Goal: Transaction & Acquisition: Purchase product/service

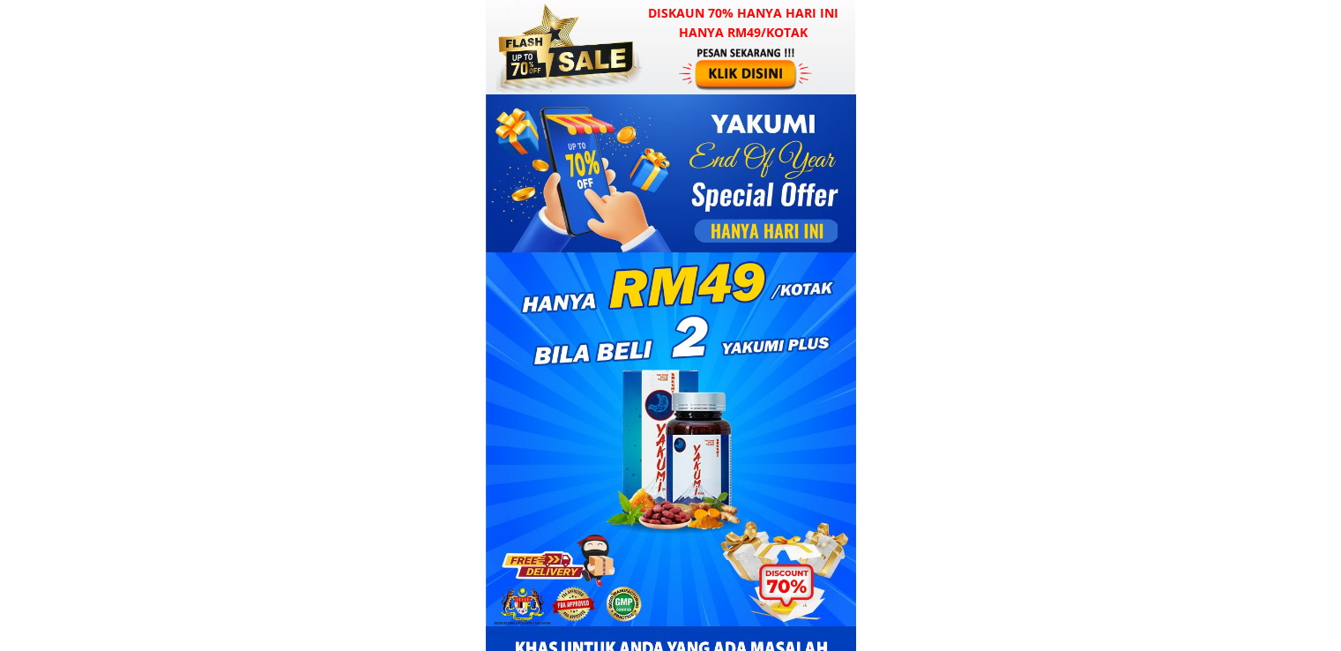
click at [751, 59] on div at bounding box center [747, 68] width 137 height 45
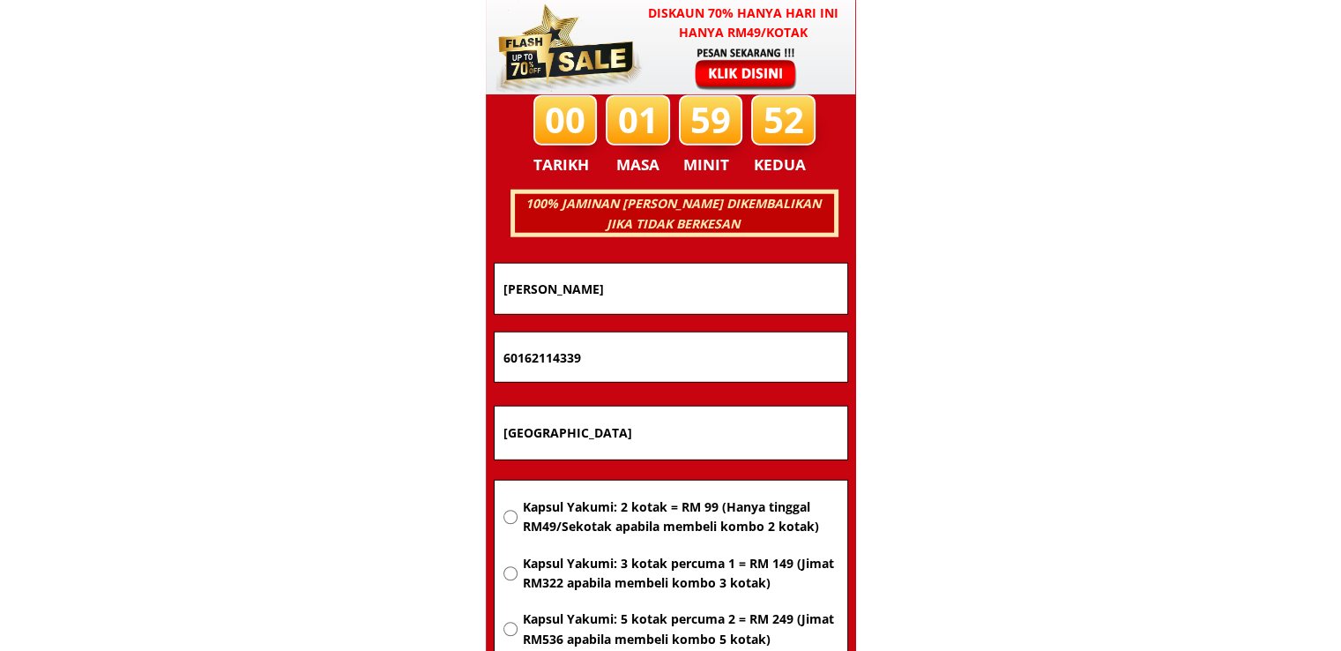
scroll to position [11299, 0]
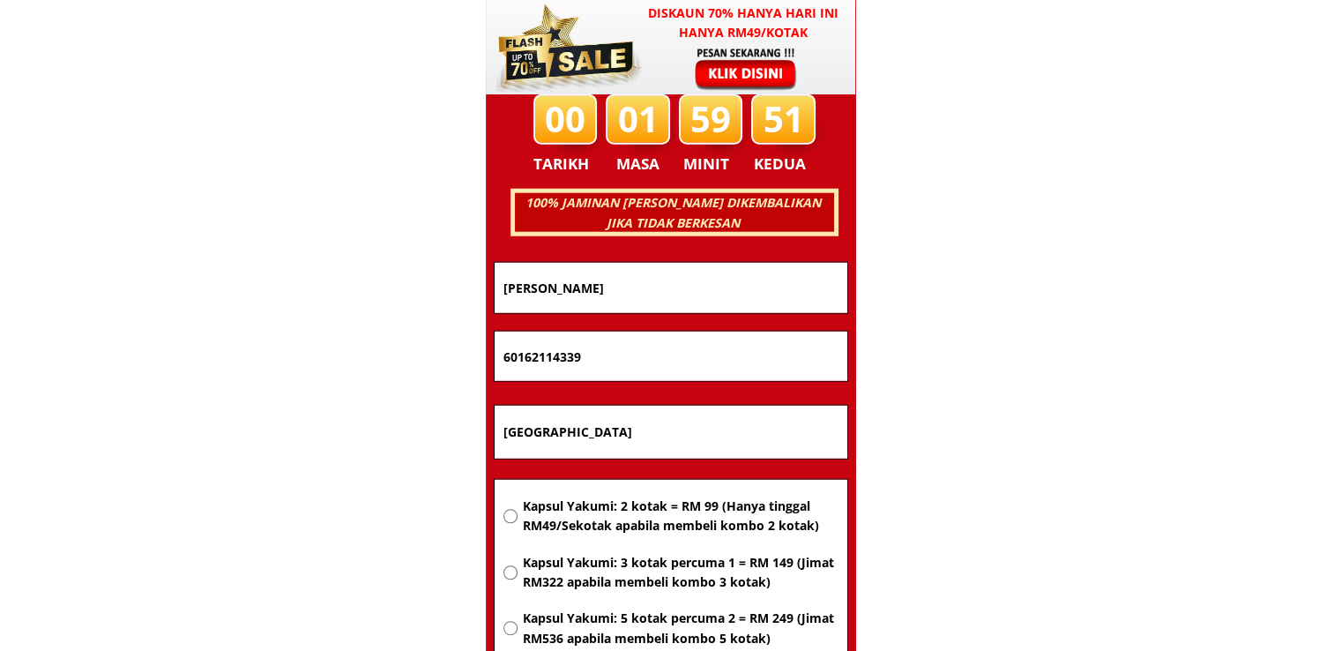
drag, startPoint x: 730, startPoint y: 287, endPoint x: 205, endPoint y: 288, distance: 525.6
type input "[PERSON_NAME]"
drag, startPoint x: 638, startPoint y: 370, endPoint x: 254, endPoint y: 371, distance: 383.6
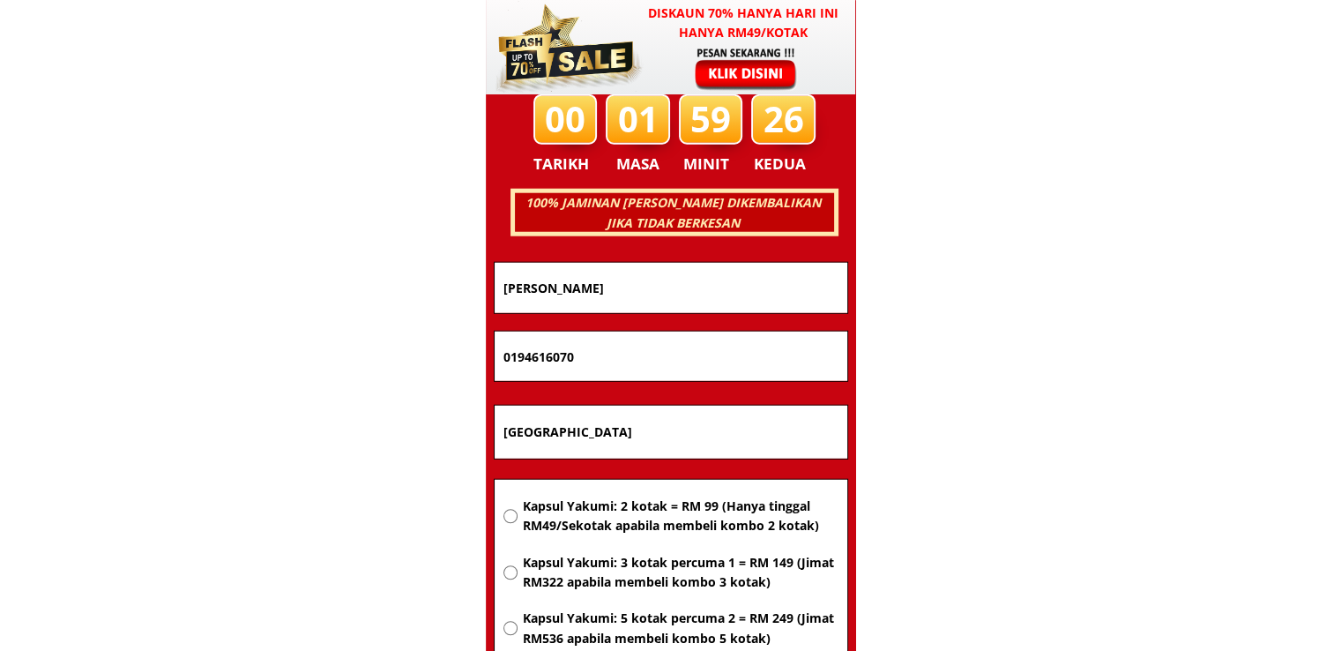
type input "0194616070"
drag, startPoint x: 652, startPoint y: 411, endPoint x: 273, endPoint y: 424, distance: 378.6
type input "Lot 1798 [GEOGRAPHIC_DATA], titi gantong 32600 BOTA"
click at [585, 538] on div "Kapsul Yakumi: 2 kotak = RM 99 (Hanya tinggal RM49/Sekotak apabila membeli komb…" at bounding box center [671, 608] width 335 height 225
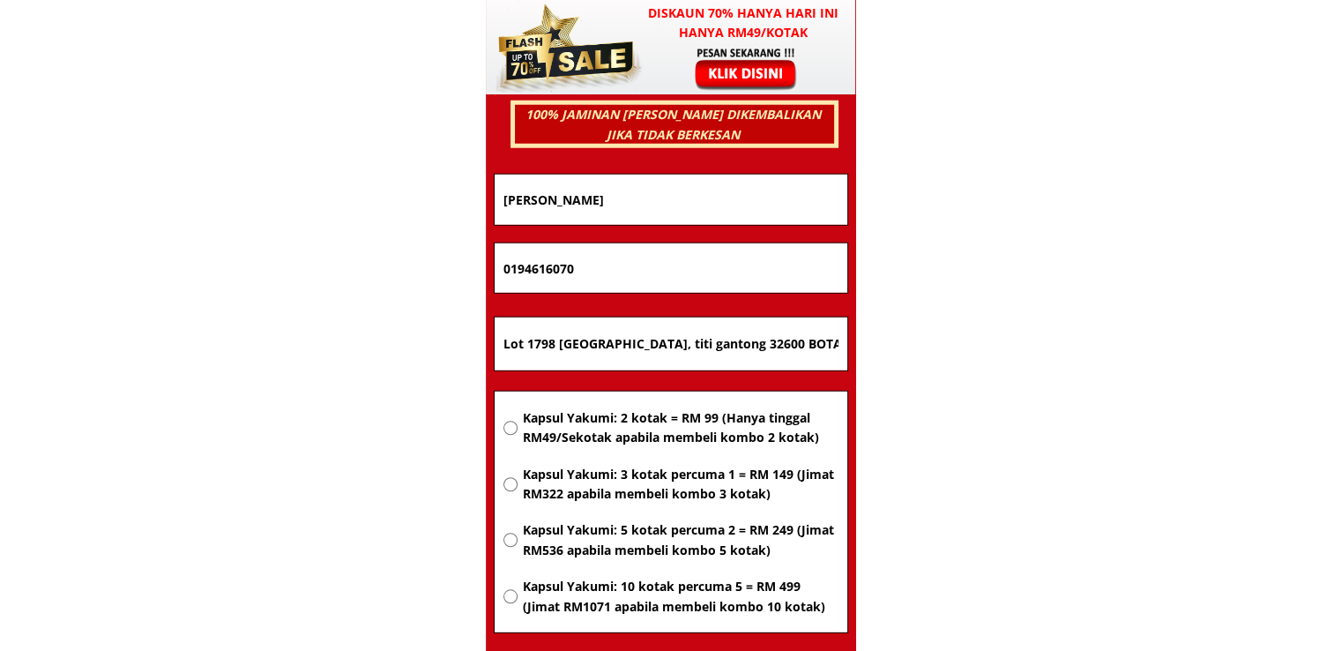
click at [624, 412] on span "Kapsul Yakumi: 2 kotak = RM 99 (Hanya tinggal RM49/Sekotak apabila membeli komb…" at bounding box center [680, 428] width 316 height 40
radio input "true"
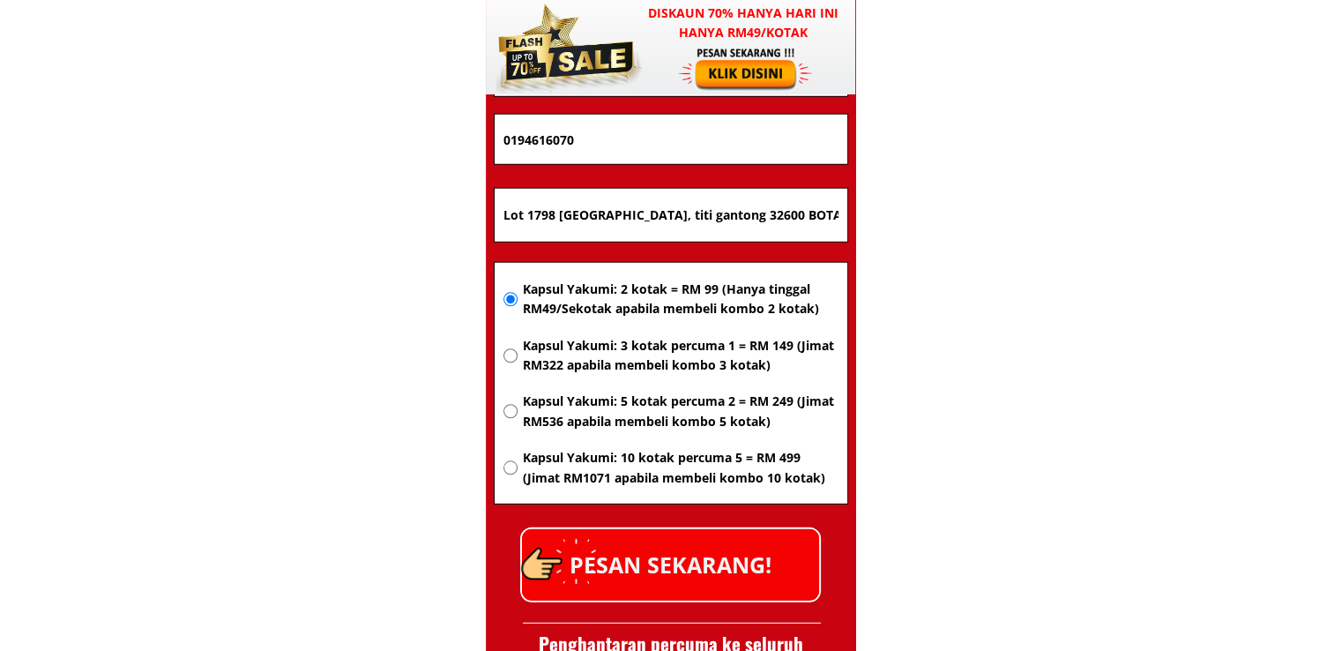
scroll to position [11652, 0]
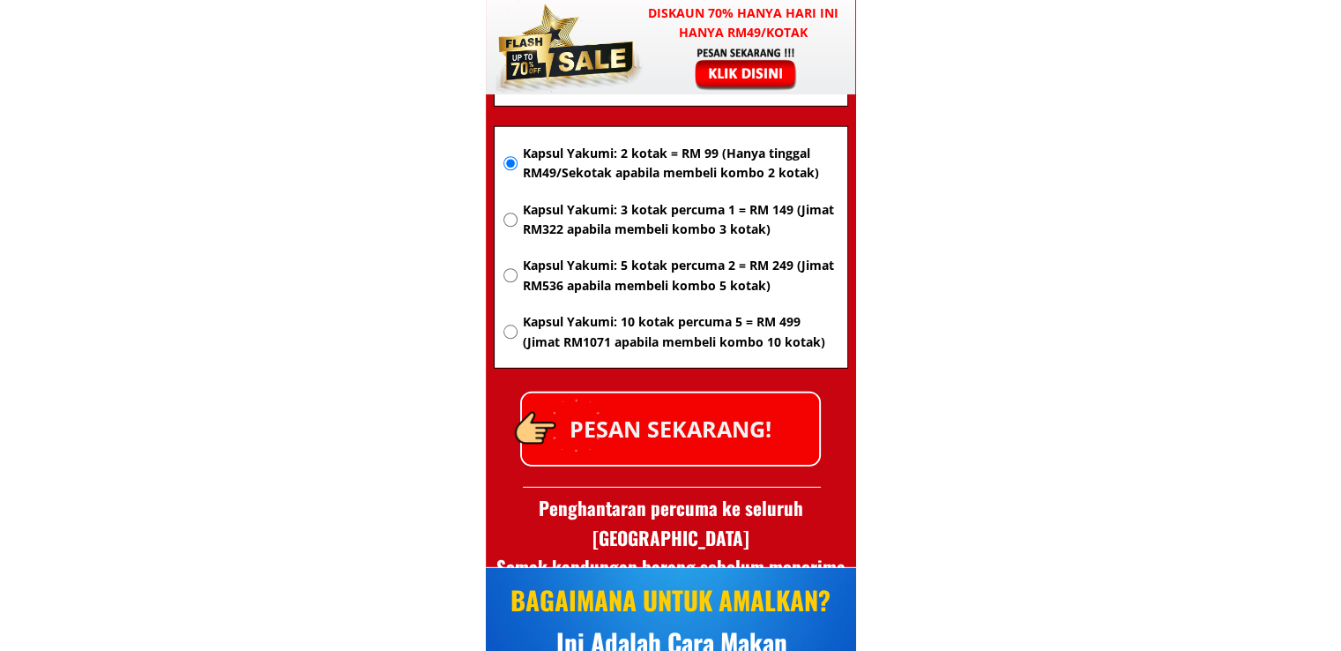
click at [691, 410] on p "PESAN SEKARANG!" at bounding box center [670, 428] width 297 height 71
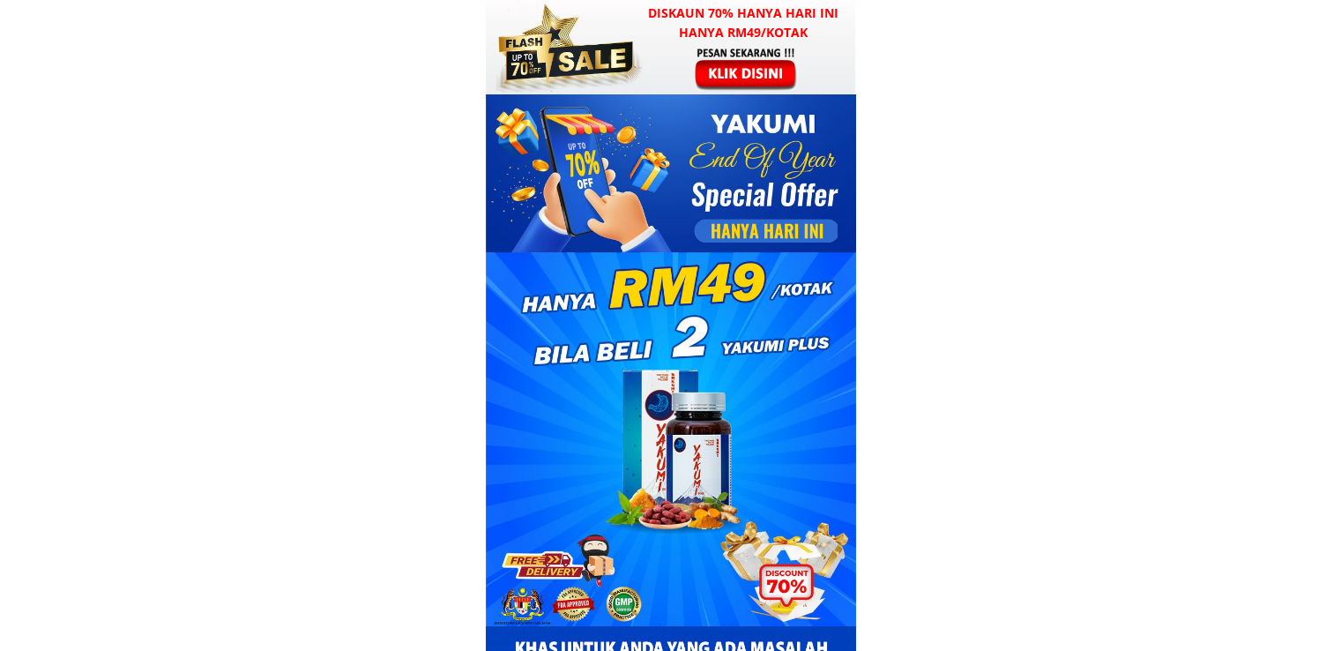
click at [670, 44] on div at bounding box center [671, 47] width 370 height 94
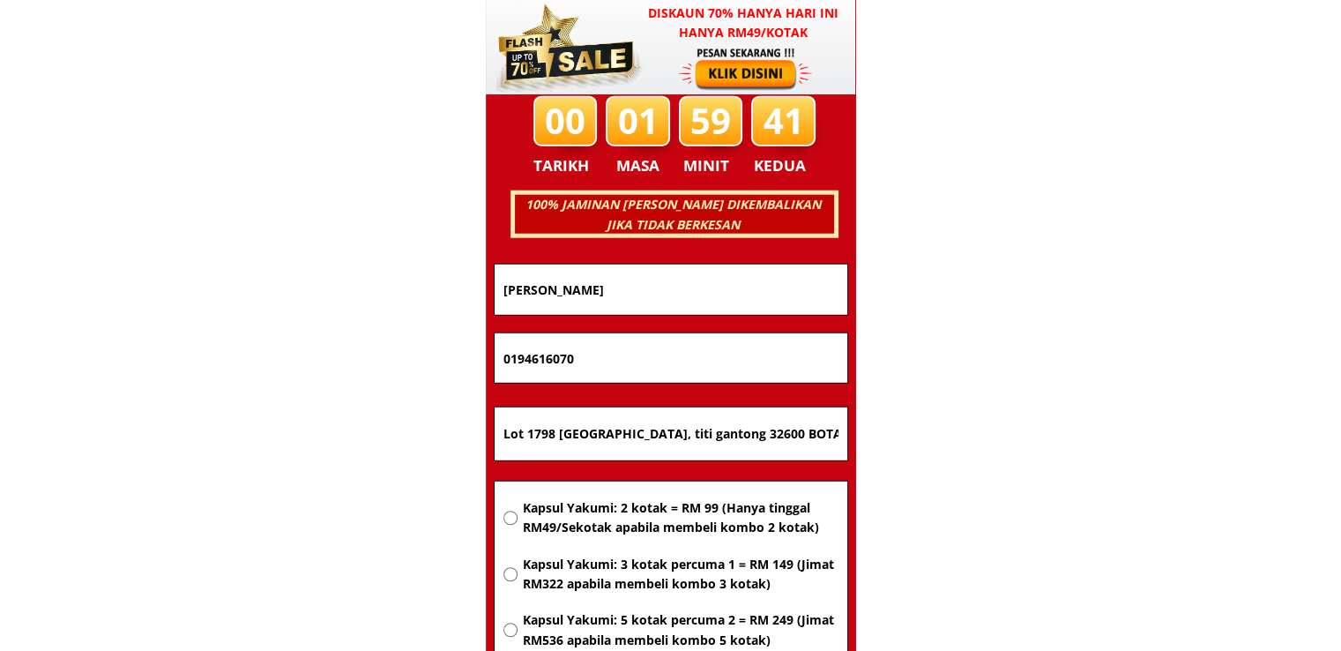
scroll to position [11299, 0]
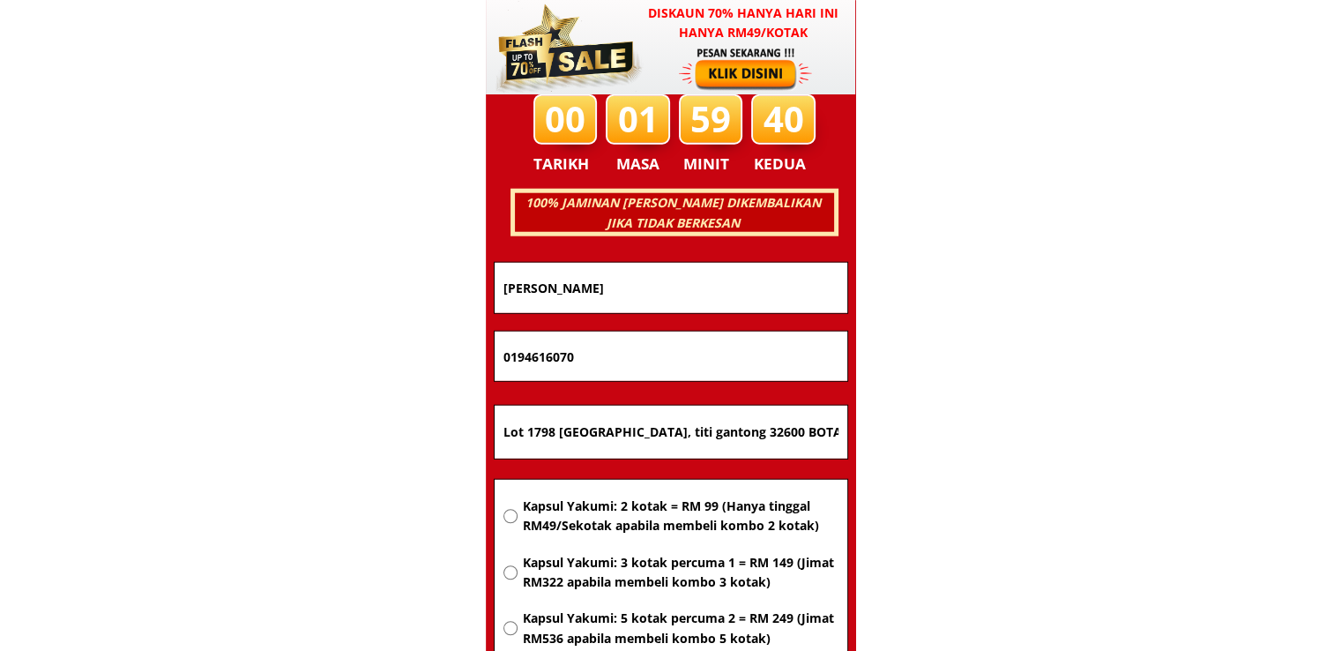
drag, startPoint x: 807, startPoint y: 429, endPoint x: 285, endPoint y: 378, distance: 524.6
paste input "Kampung Baburahmah,Bt 9, Jln Silam Lahad Datu, Sabah"
type input "Kampung Baburahmah,Bt 9, Jln Silam Lahad Datu, Sabah"
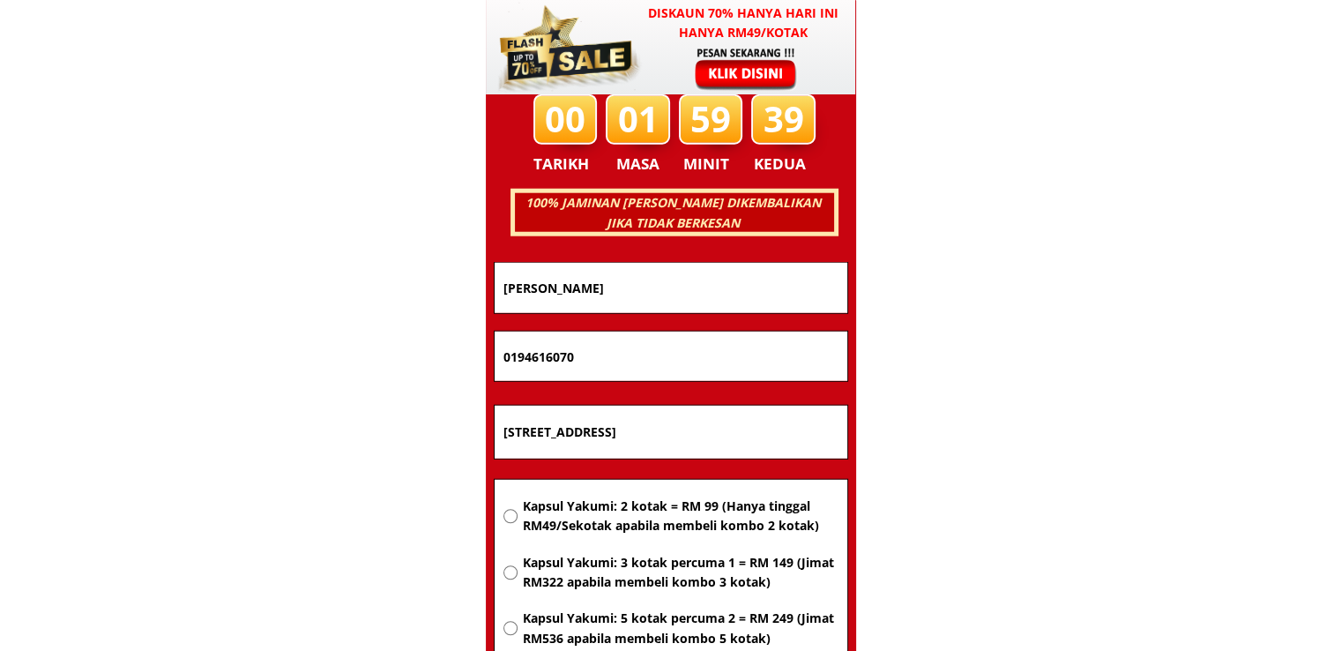
scroll to position [0, 0]
drag, startPoint x: 629, startPoint y: 351, endPoint x: 266, endPoint y: 341, distance: 362.6
paste input "63642853"
type input "0163642853"
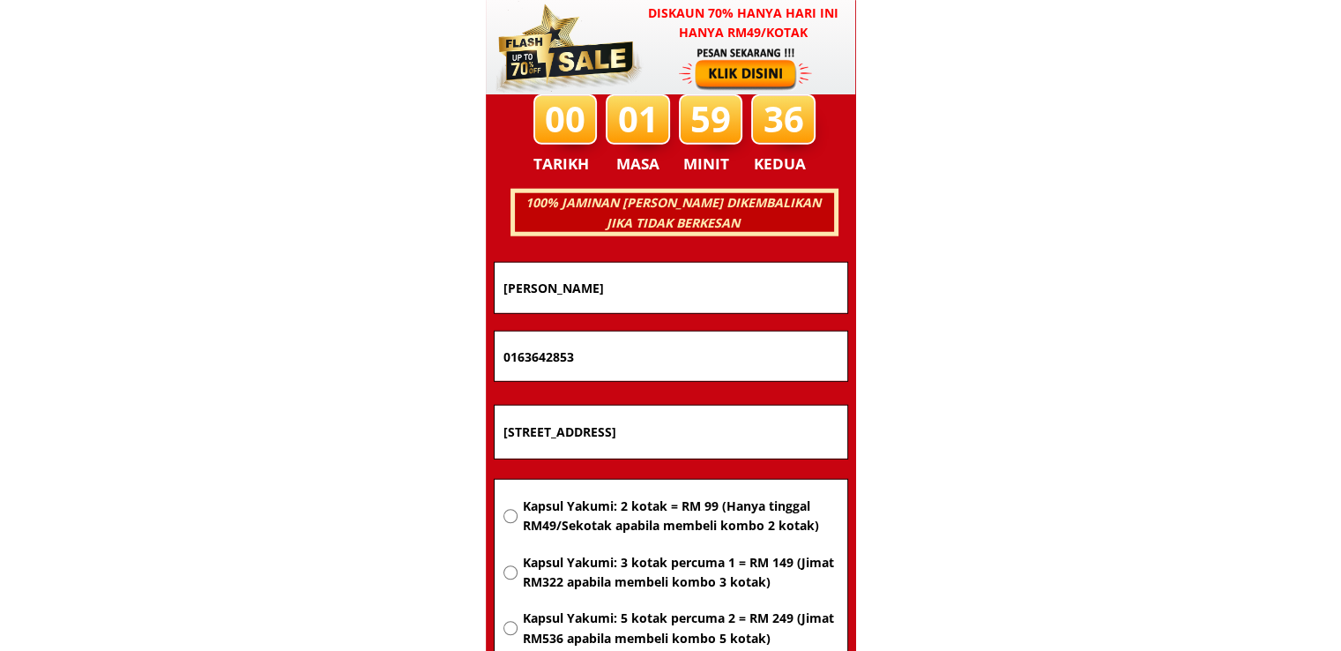
drag, startPoint x: 604, startPoint y: 285, endPoint x: 249, endPoint y: 283, distance: 355.4
paste input "Kenneddy Badin"
type input "Kenneddy Badin"
click at [667, 507] on span "Kapsul Yakumi: 2 kotak = RM 99 (Hanya tinggal RM49/Sekotak apabila membeli komb…" at bounding box center [680, 516] width 316 height 40
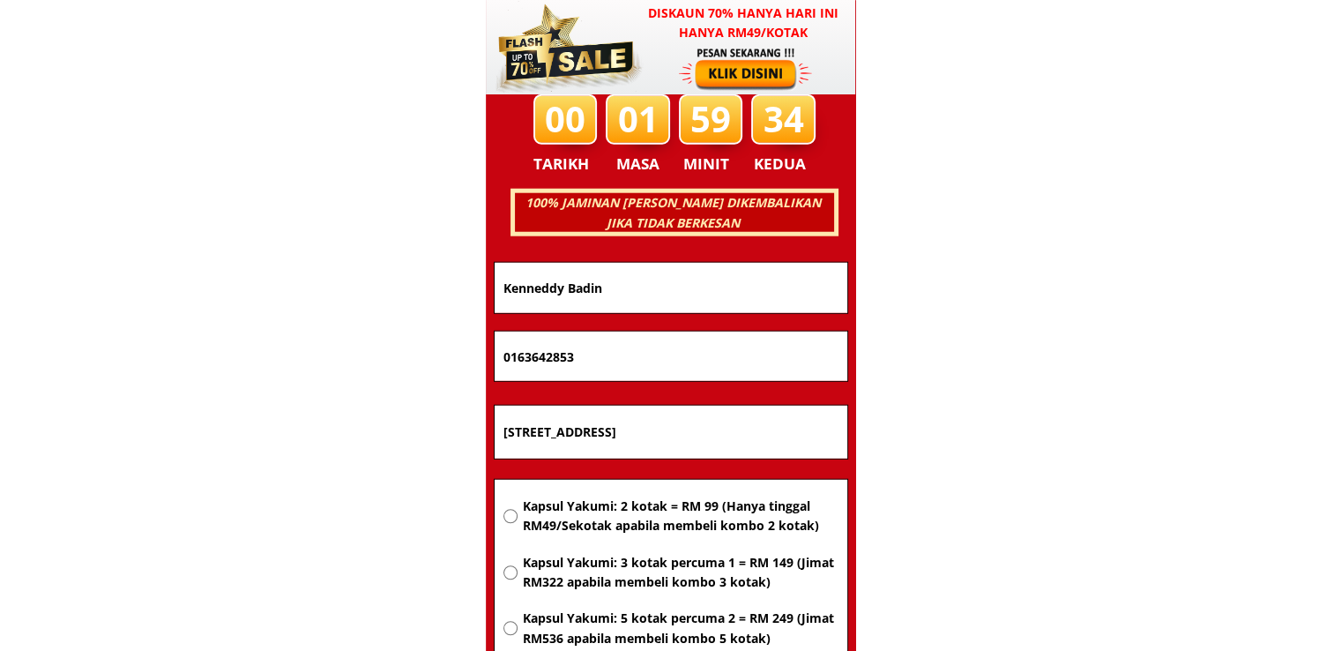
radio input "true"
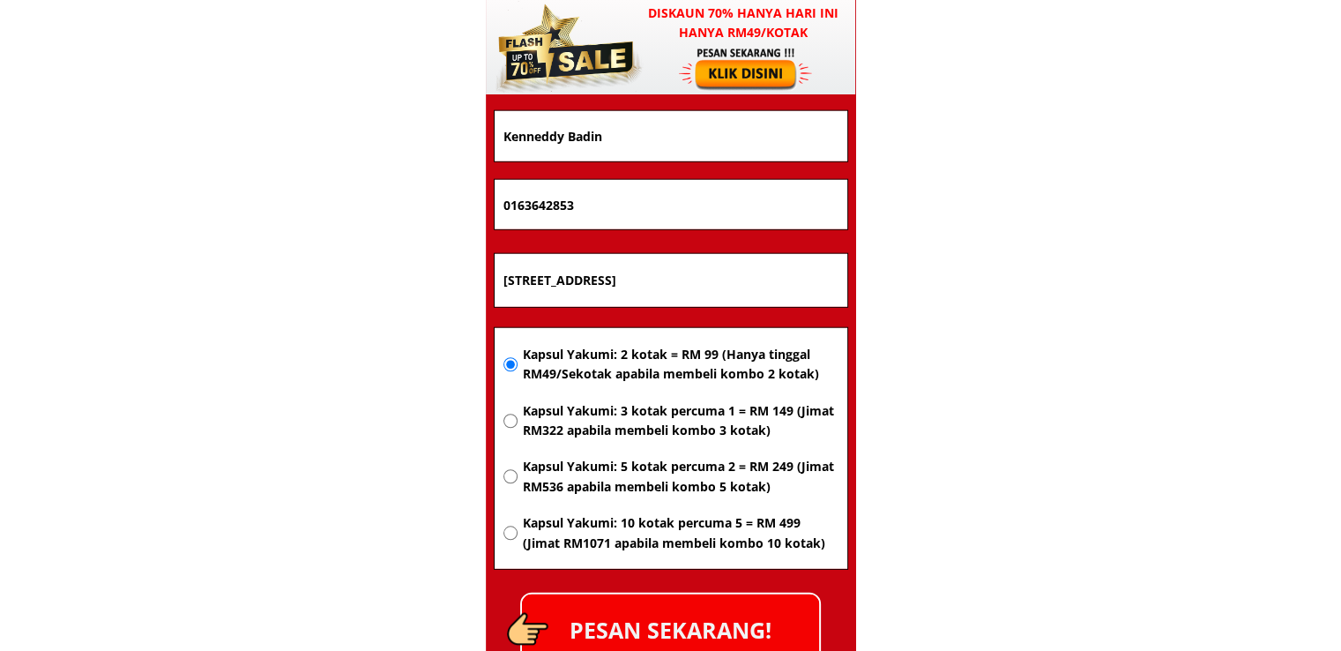
scroll to position [11476, 0]
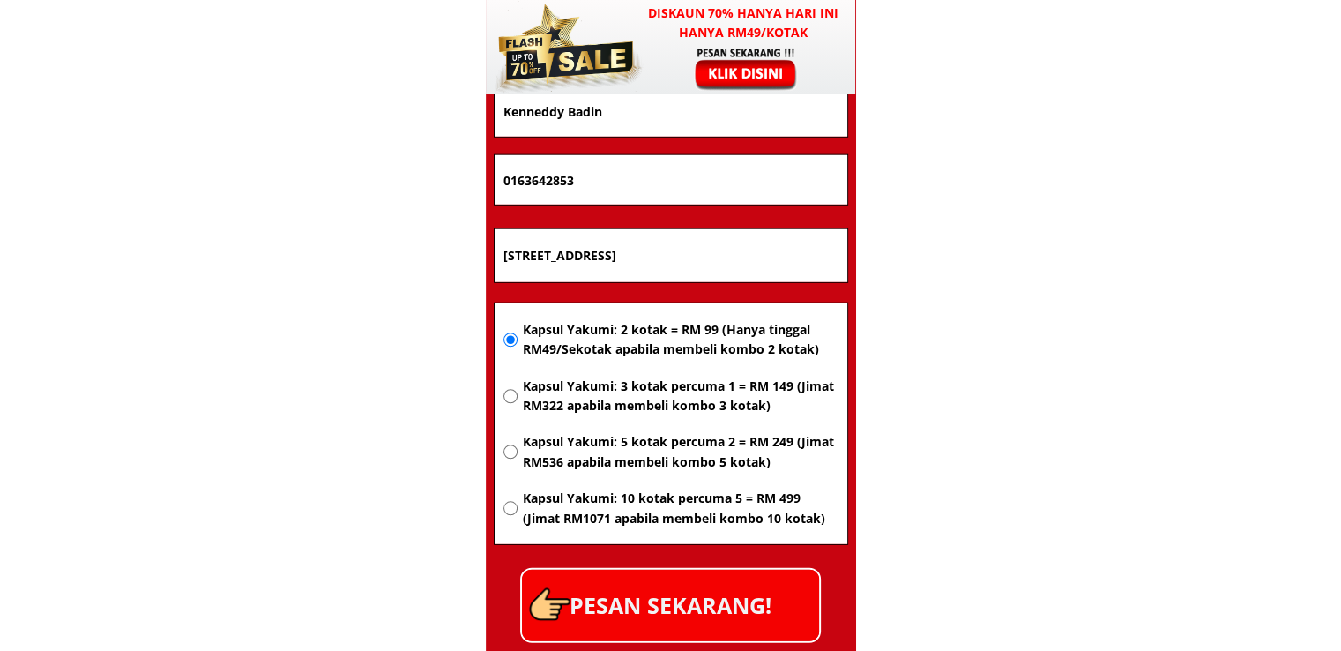
click at [751, 579] on p "PESAN SEKARANG!" at bounding box center [670, 605] width 297 height 71
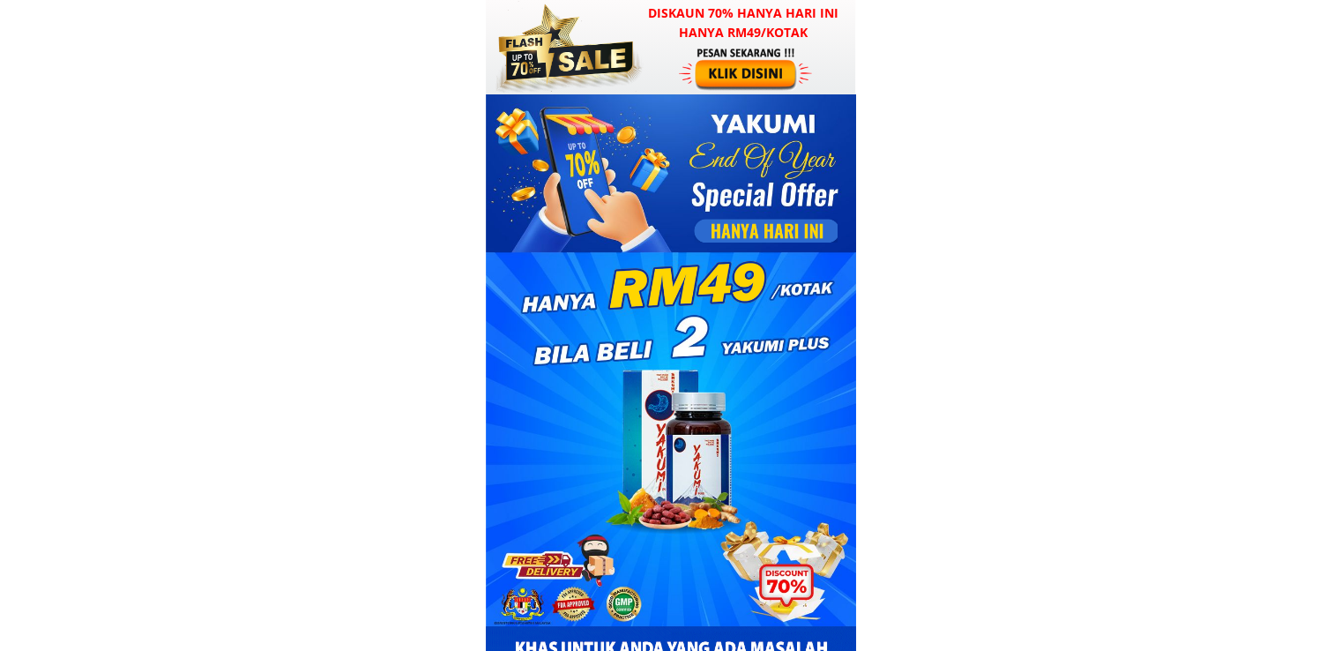
click at [688, 58] on div at bounding box center [747, 68] width 137 height 45
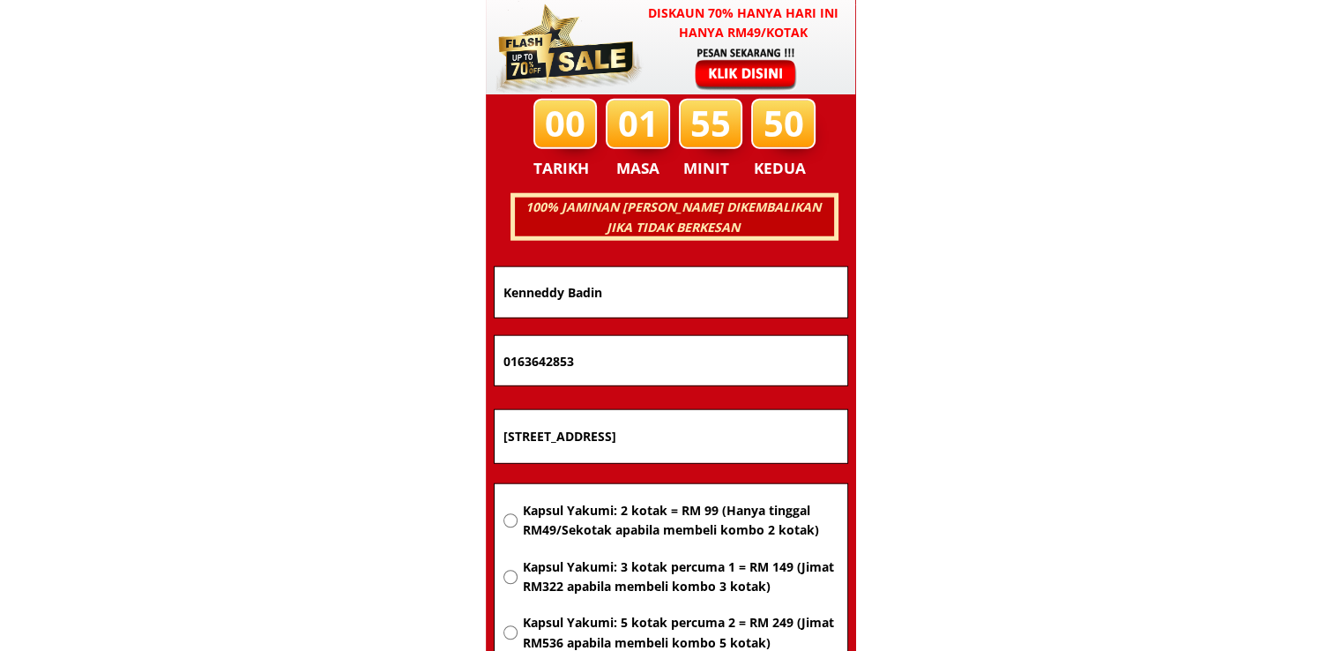
scroll to position [11299, 0]
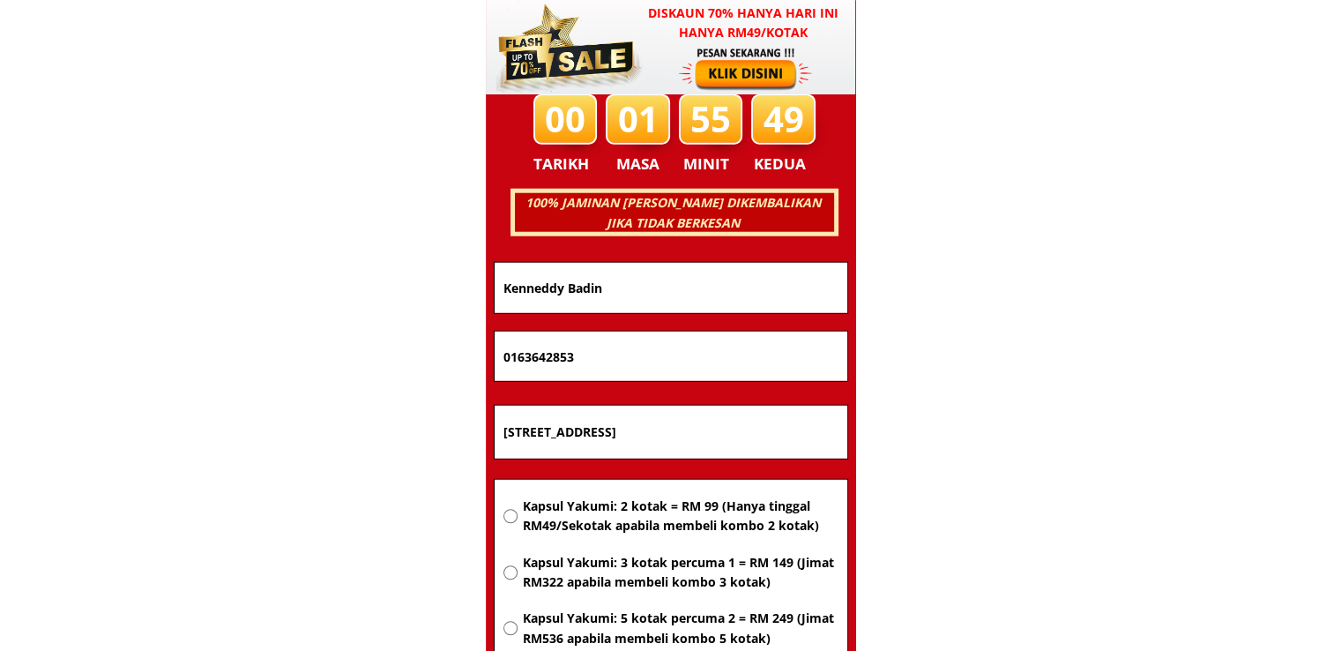
click at [694, 422] on input "Kampung Baburahmah,Bt 9, Jln Silam Lahad Datu, Sabah" at bounding box center [671, 432] width 344 height 53
paste input "pg ulu Kayan 32030 Lekir Sitiawan perak"
type input "Kpg ulu Kayan 32030 Lekir Sitiawan perak"
click at [702, 523] on span "Kapsul Yakumi: 2 kotak = RM 99 (Hanya tinggal RM49/Sekotak apabila membeli komb…" at bounding box center [680, 516] width 316 height 40
radio input "true"
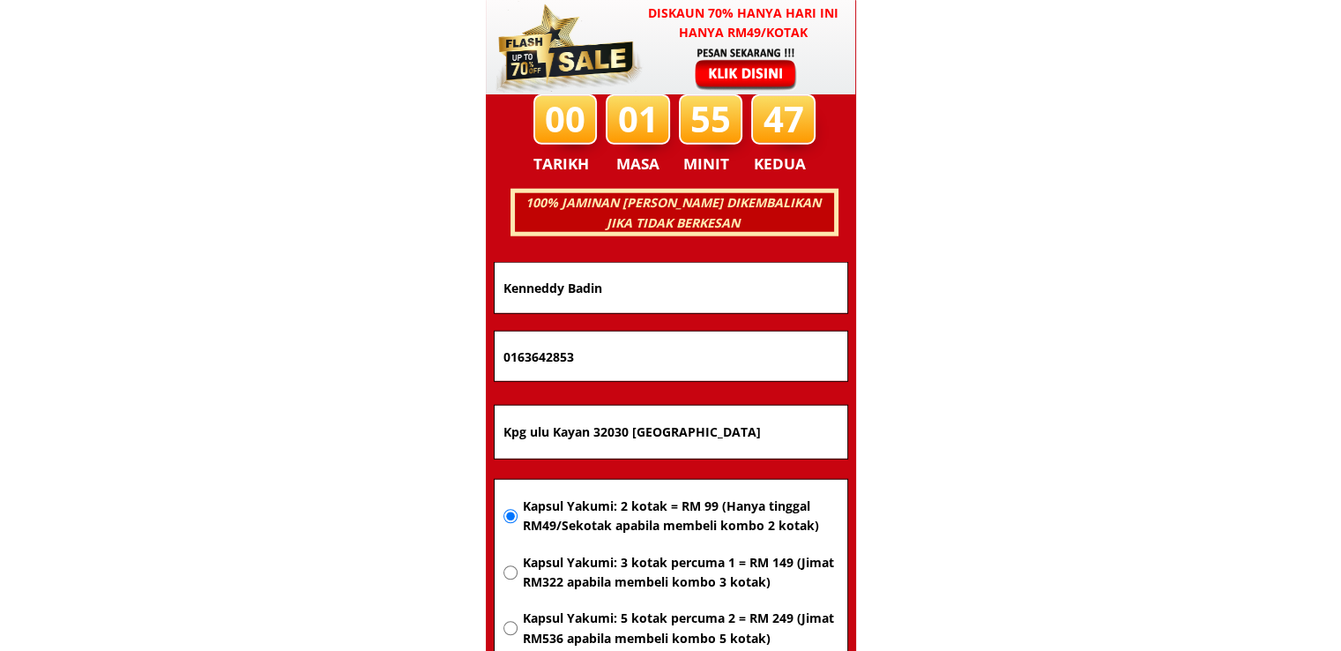
drag, startPoint x: 396, startPoint y: 354, endPoint x: 273, endPoint y: 355, distance: 122.6
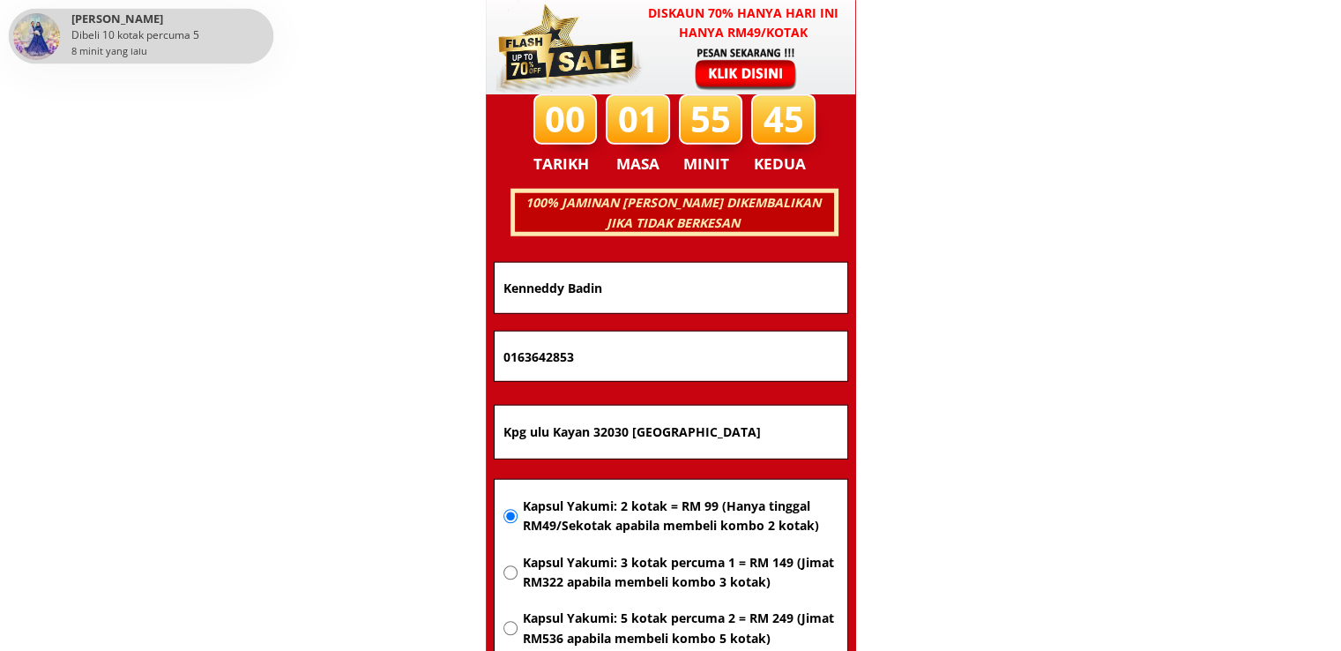
paste input "25598300"
type input "0125598300"
drag, startPoint x: 653, startPoint y: 284, endPoint x: 321, endPoint y: 288, distance: 331.6
paste input "husaini sulaima"
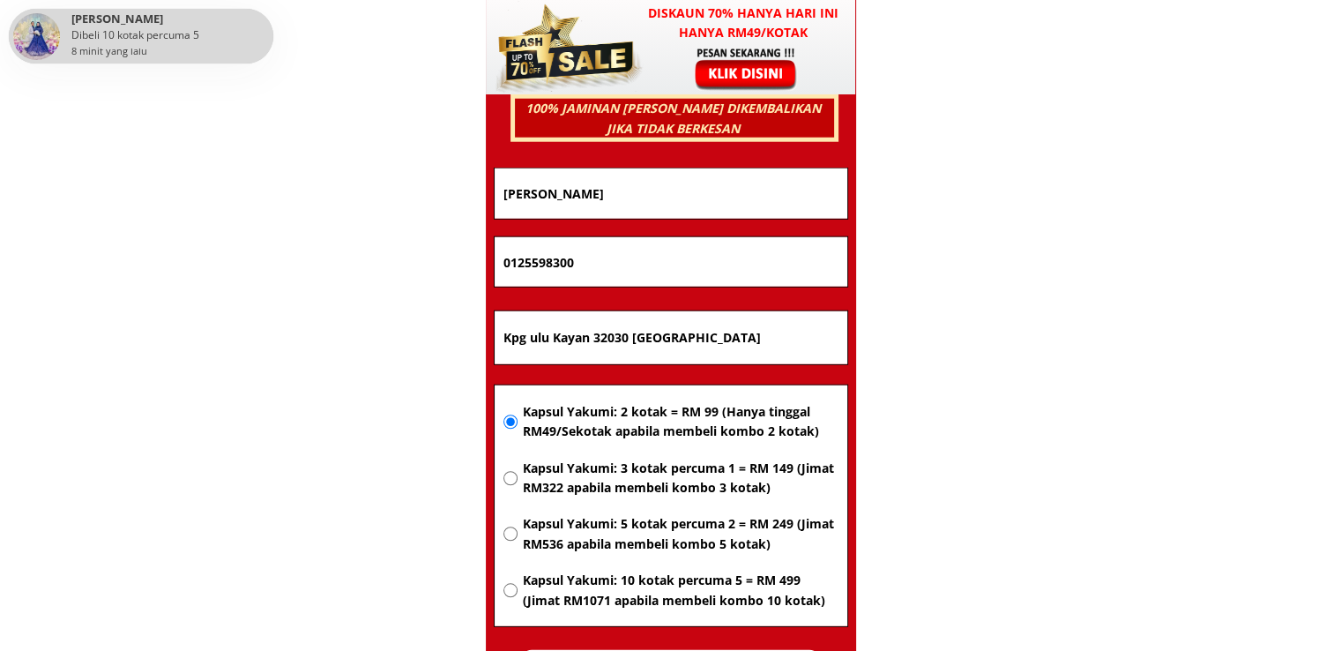
scroll to position [11564, 0]
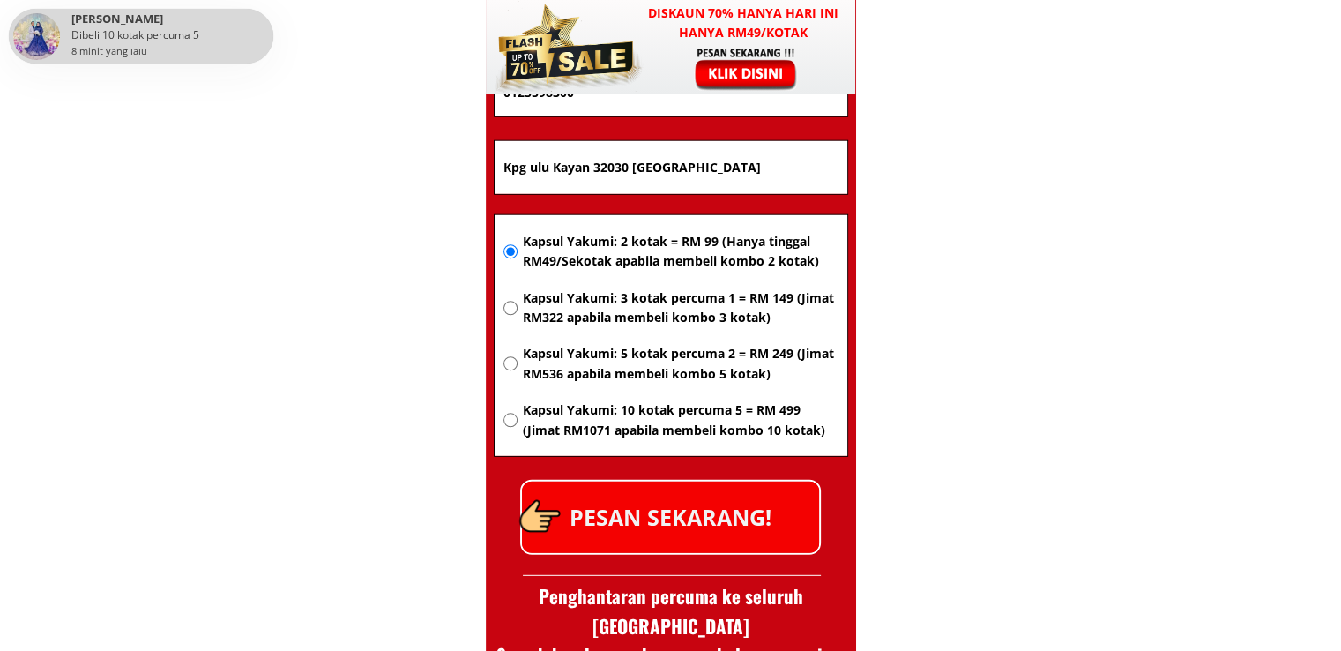
type input "Khusaini sulaiman"
click at [722, 480] on div "PESAN SEKARANG!" at bounding box center [670, 517] width 301 height 75
